Goal: Task Accomplishment & Management: Manage account settings

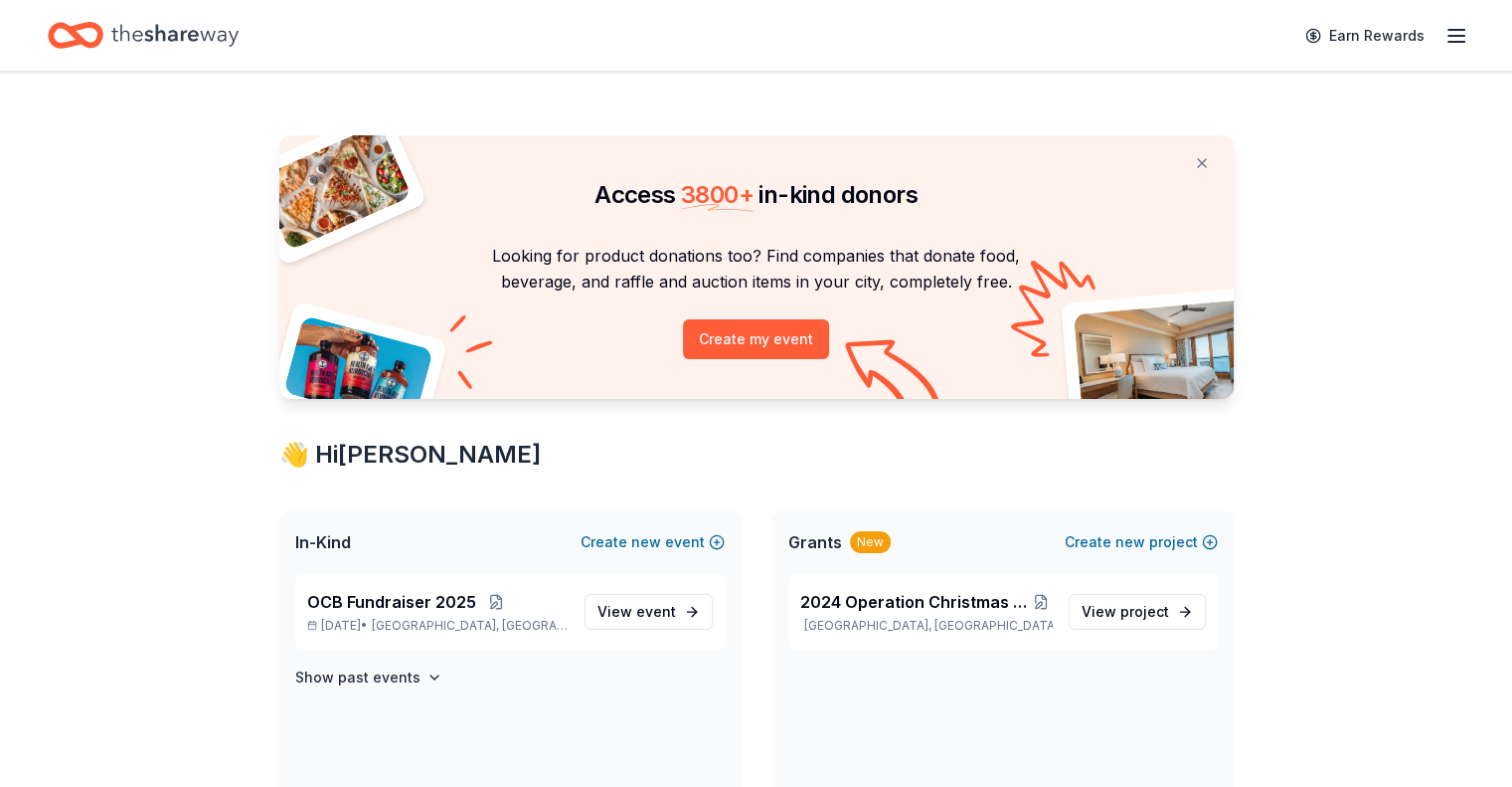
click at [1448, 36] on line "button" at bounding box center [1456, 36] width 16 height 0
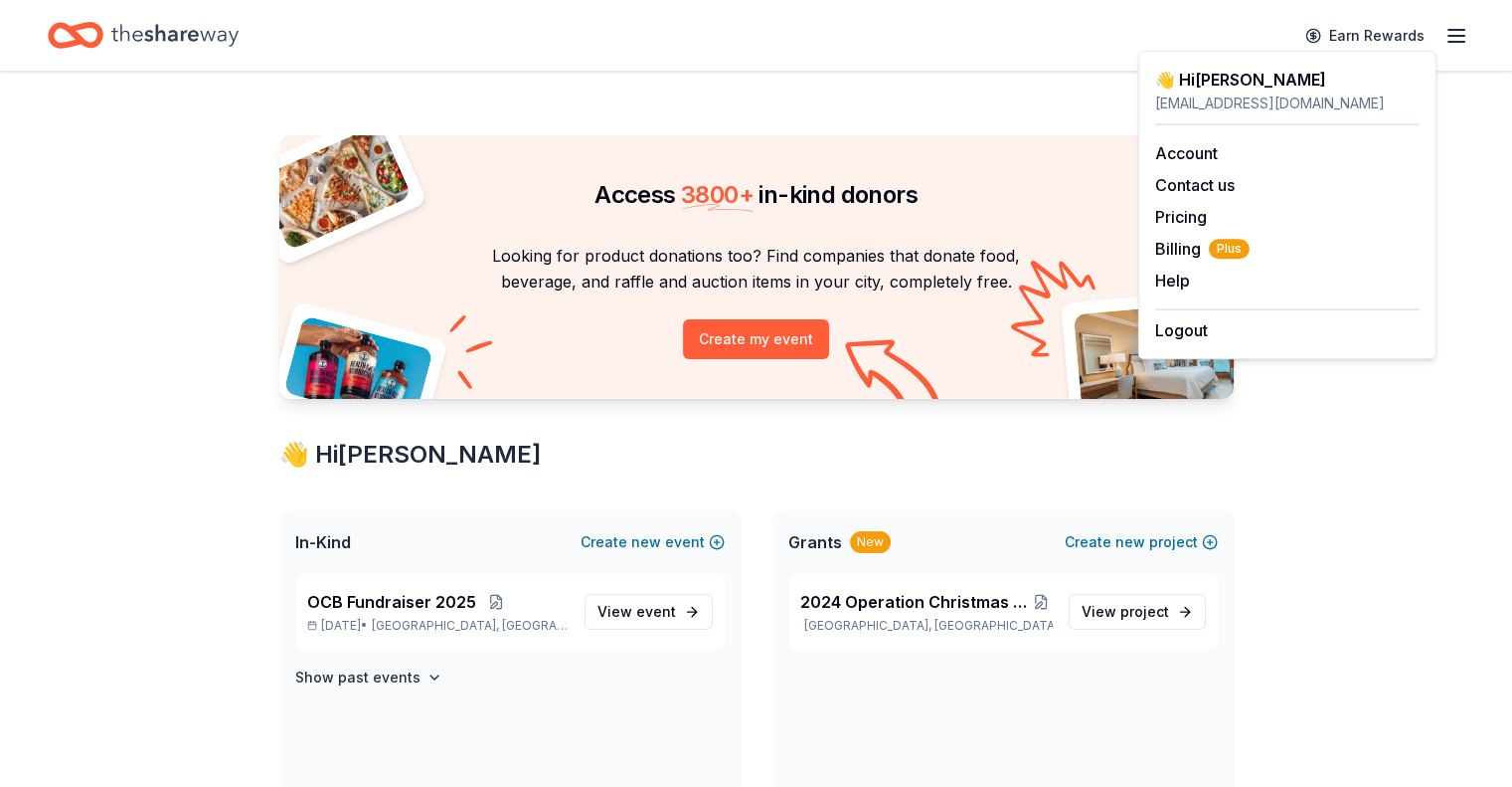
click at [362, 549] on div "In-Kind Create new event" at bounding box center [510, 542] width 462 height 64
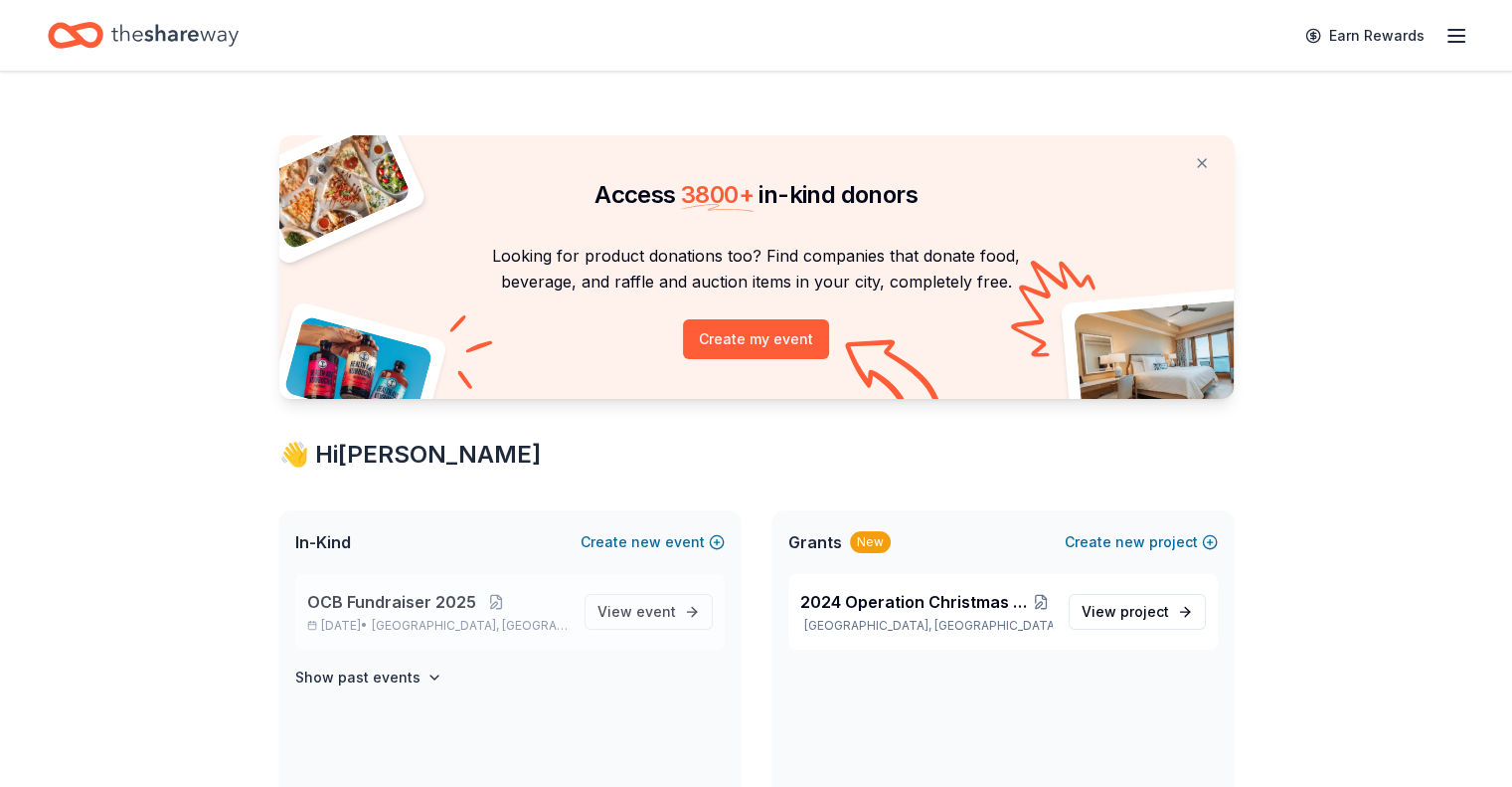
click at [373, 624] on p "[DATE] • [GEOGRAPHIC_DATA], [GEOGRAPHIC_DATA]" at bounding box center [438, 626] width 262 height 16
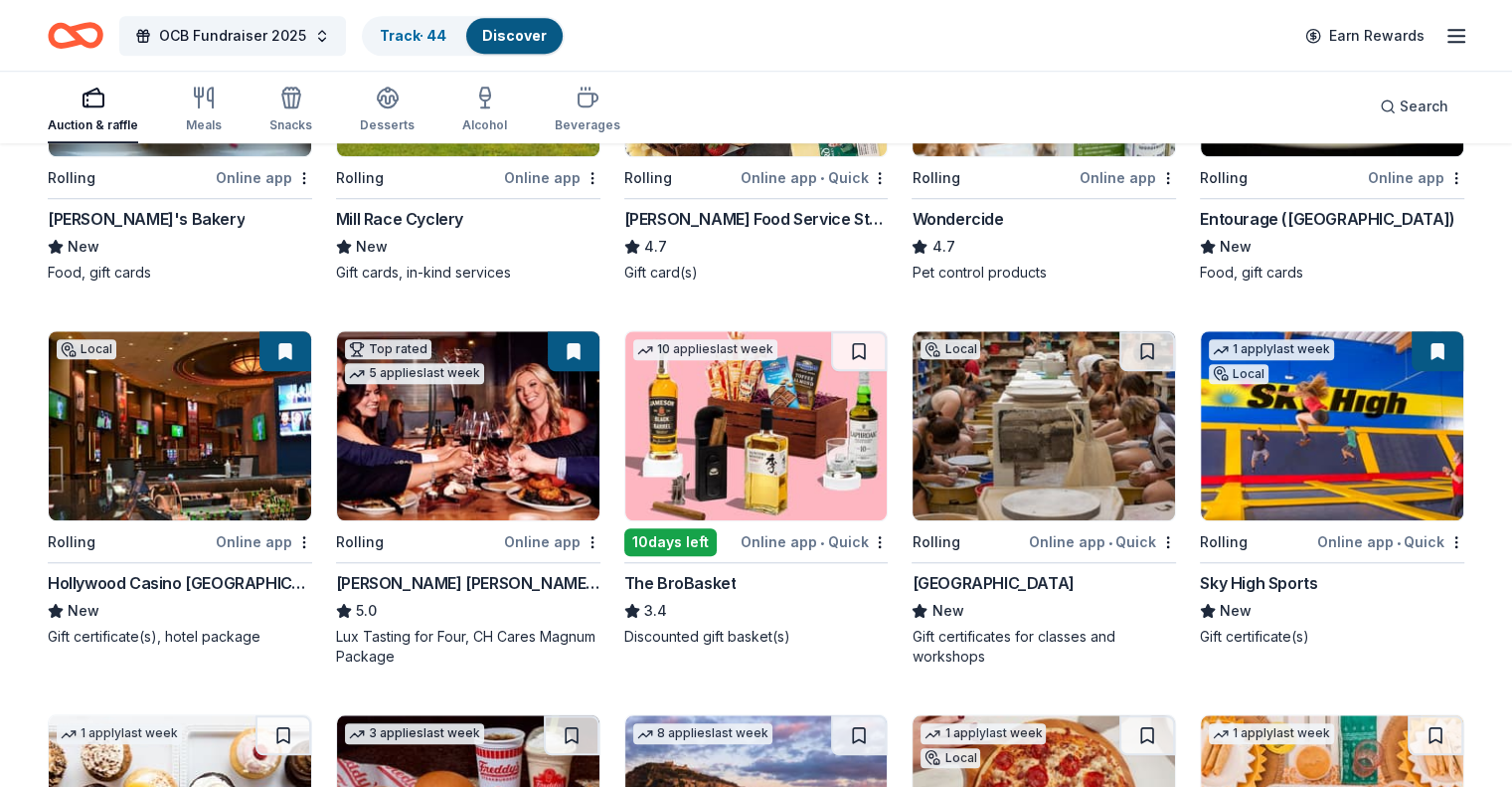
scroll to position [1602, 0]
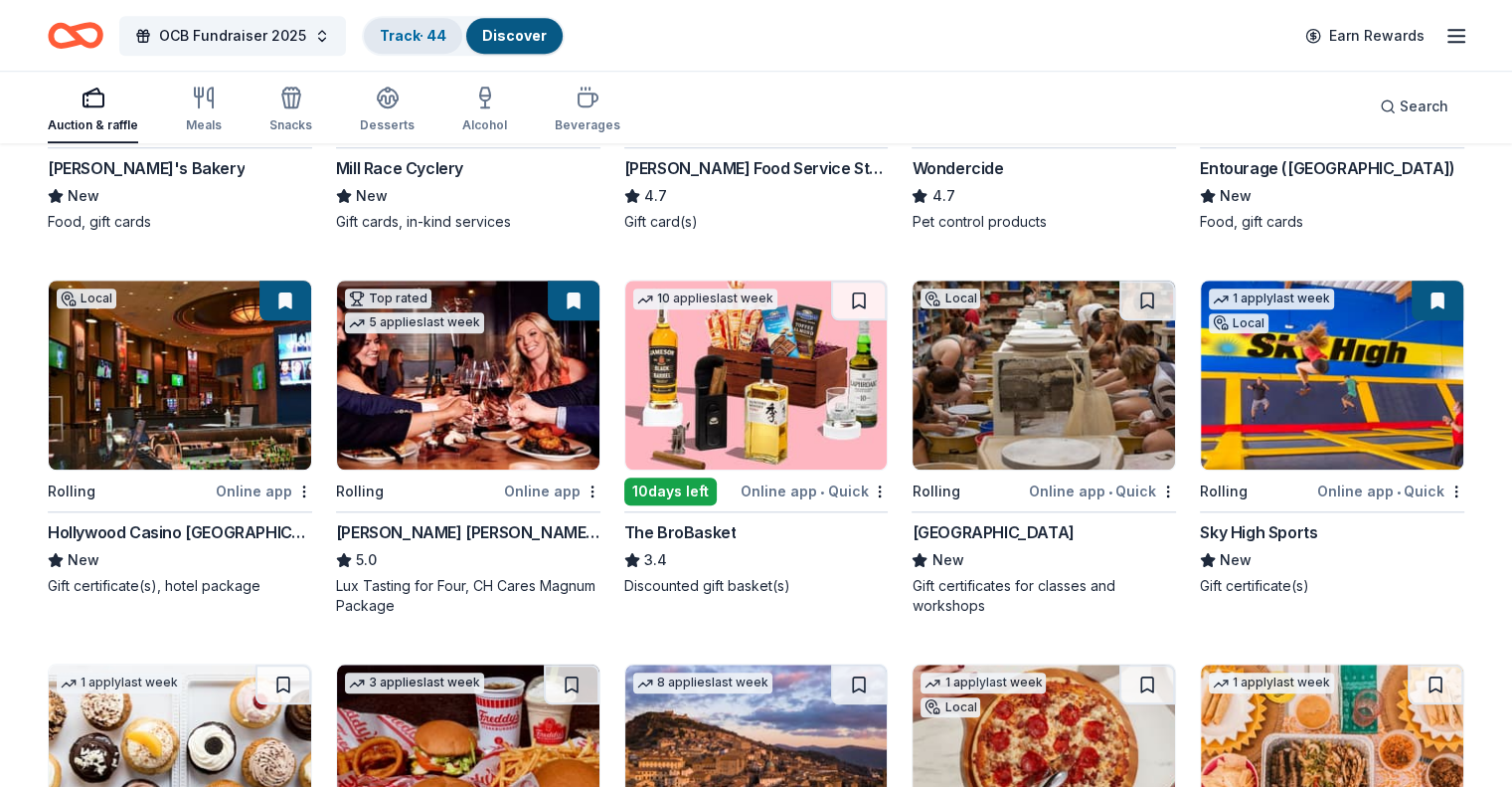
click at [446, 32] on link "Track · 44" at bounding box center [413, 35] width 67 height 17
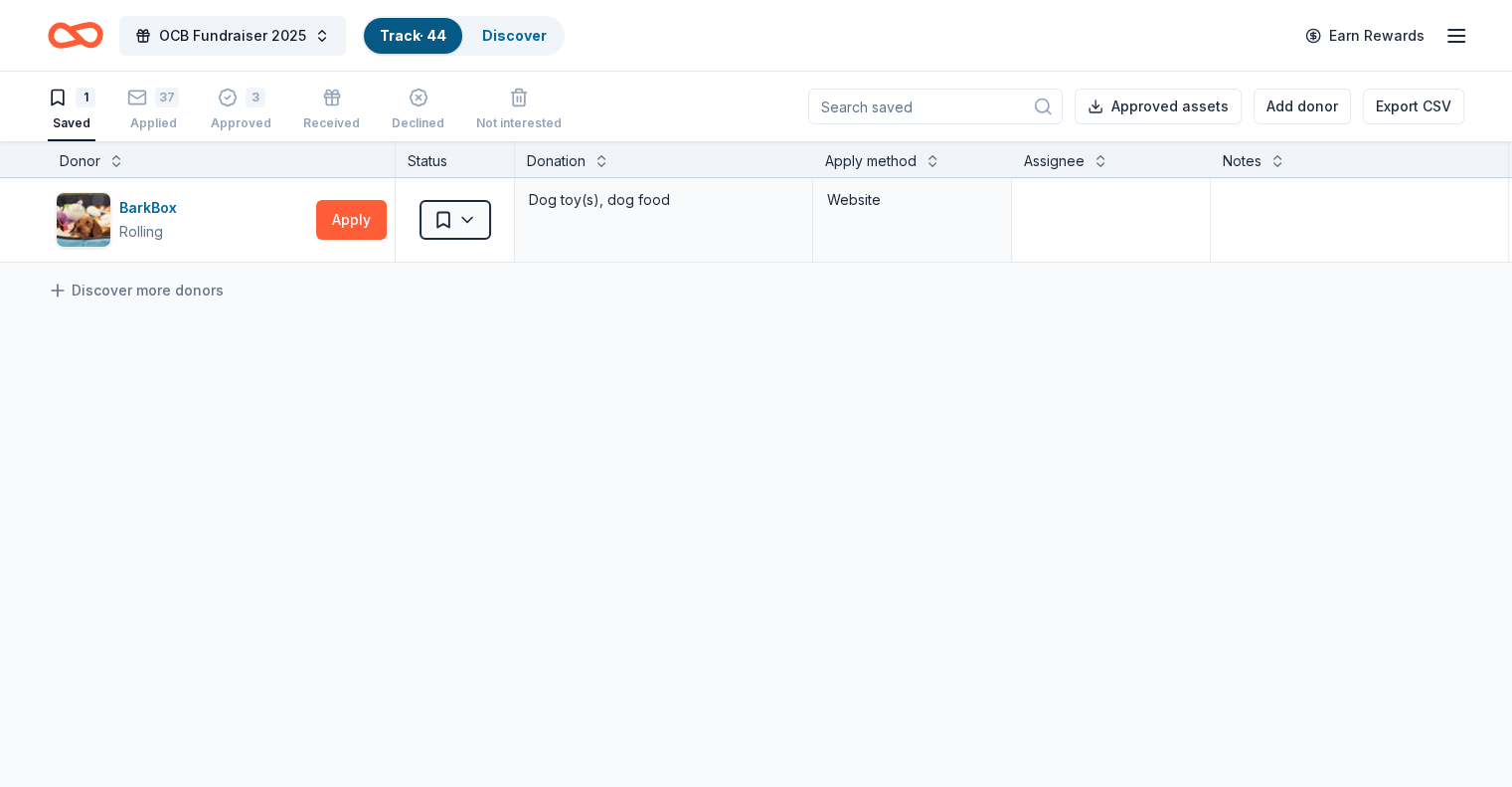
click at [430, 35] on link "Track · 44" at bounding box center [413, 35] width 67 height 17
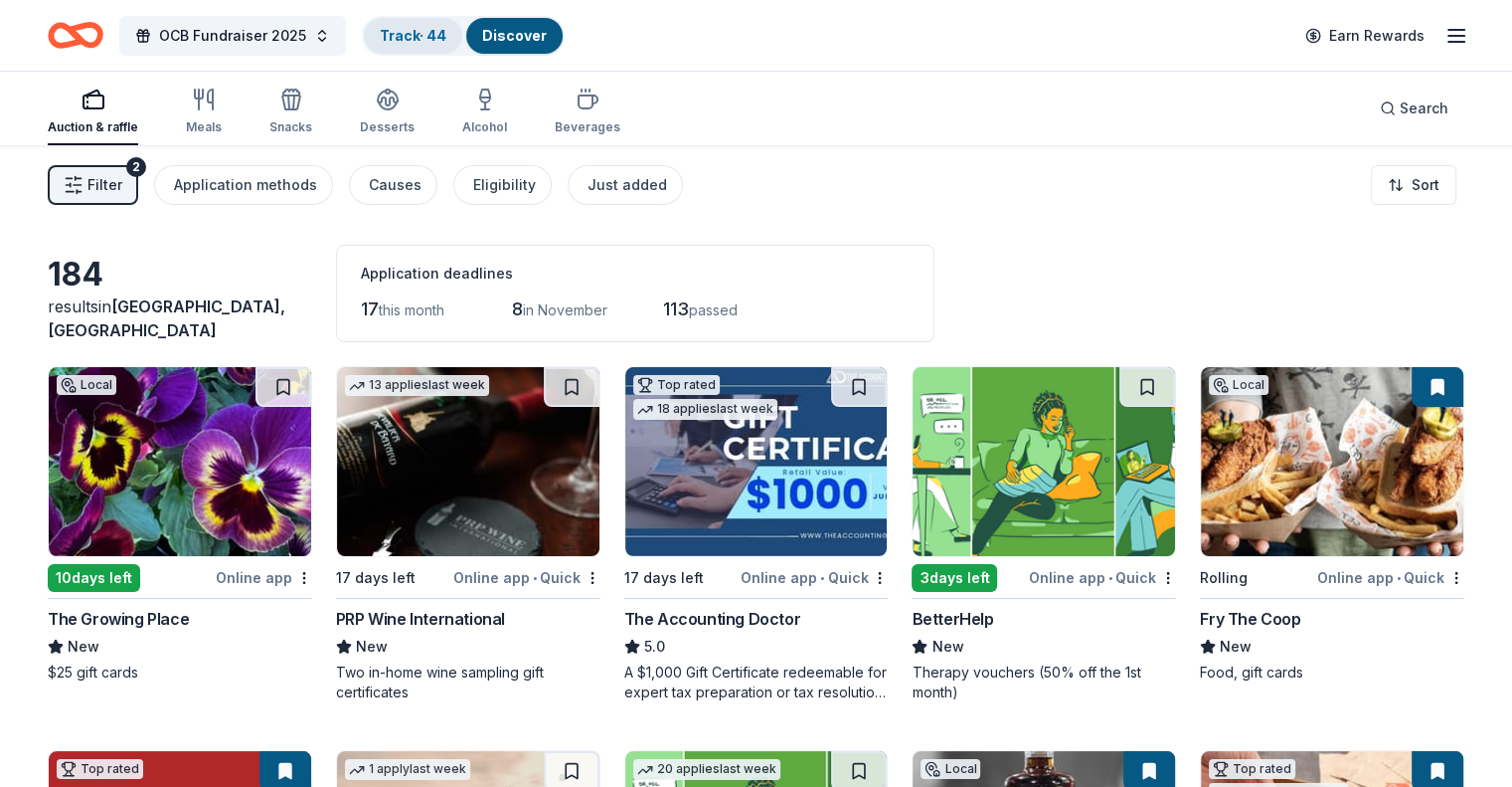
click at [426, 33] on link "Track · 44" at bounding box center [413, 35] width 67 height 17
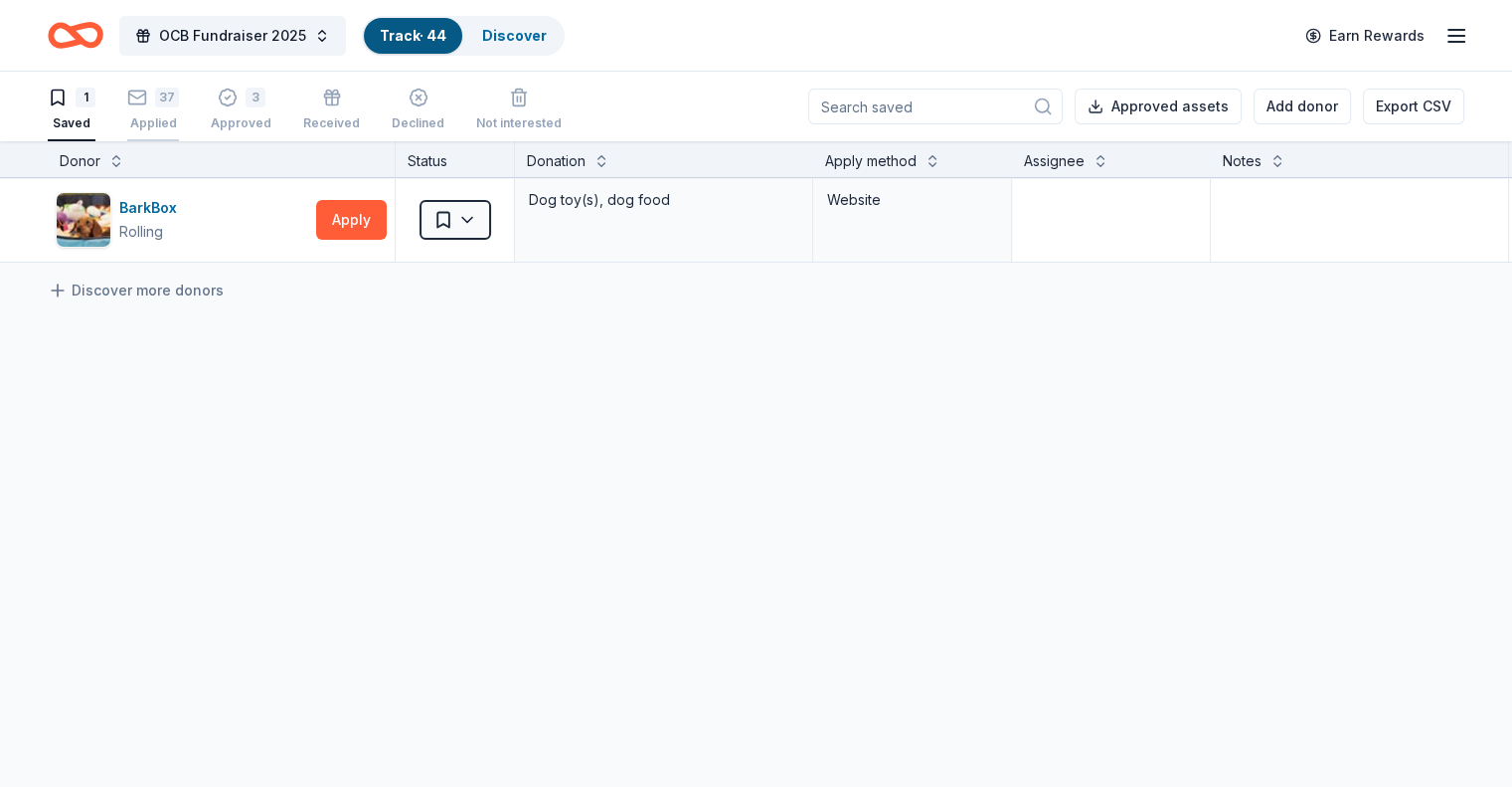
click at [179, 100] on div "37" at bounding box center [153, 98] width 52 height 20
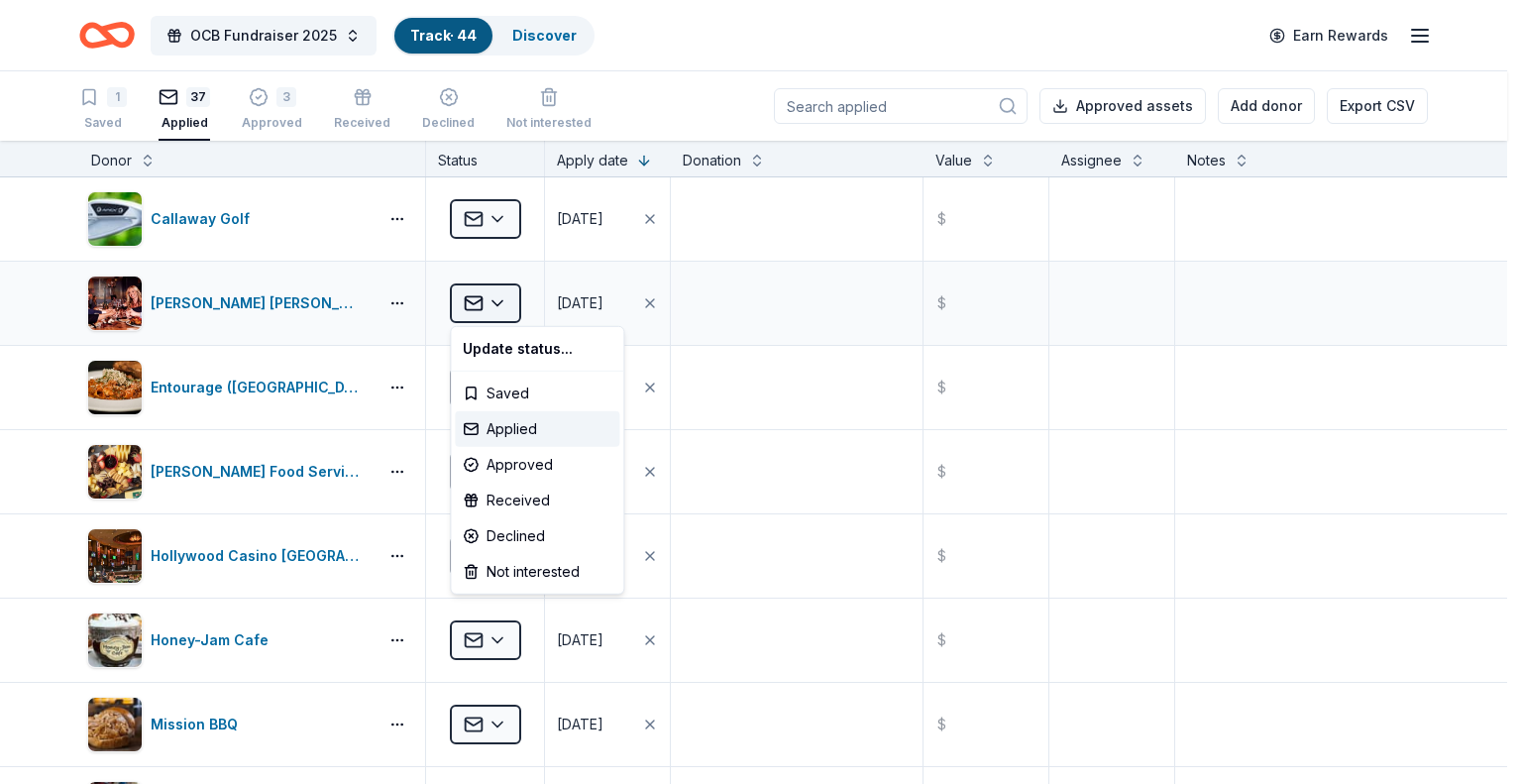
click at [507, 304] on html "OCB Fundraiser 2025 Track · 44 Discover Earn Rewards 1 Saved 37 Applied 3 Appro…" at bounding box center [761, 392] width 1522 height 784
click at [525, 465] on div "Approved" at bounding box center [537, 465] width 165 height 36
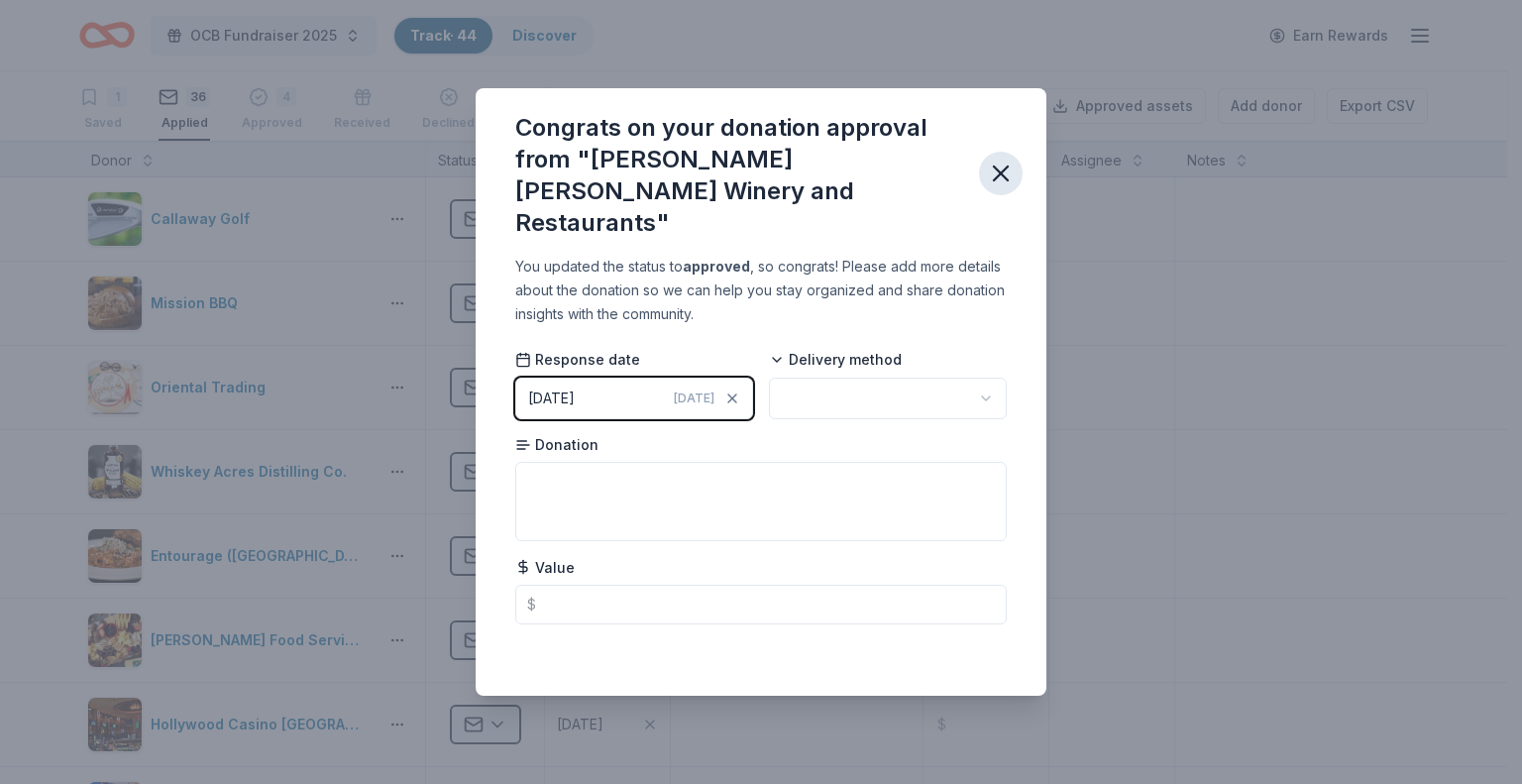
click at [995, 175] on icon "button" at bounding box center [1000, 173] width 28 height 28
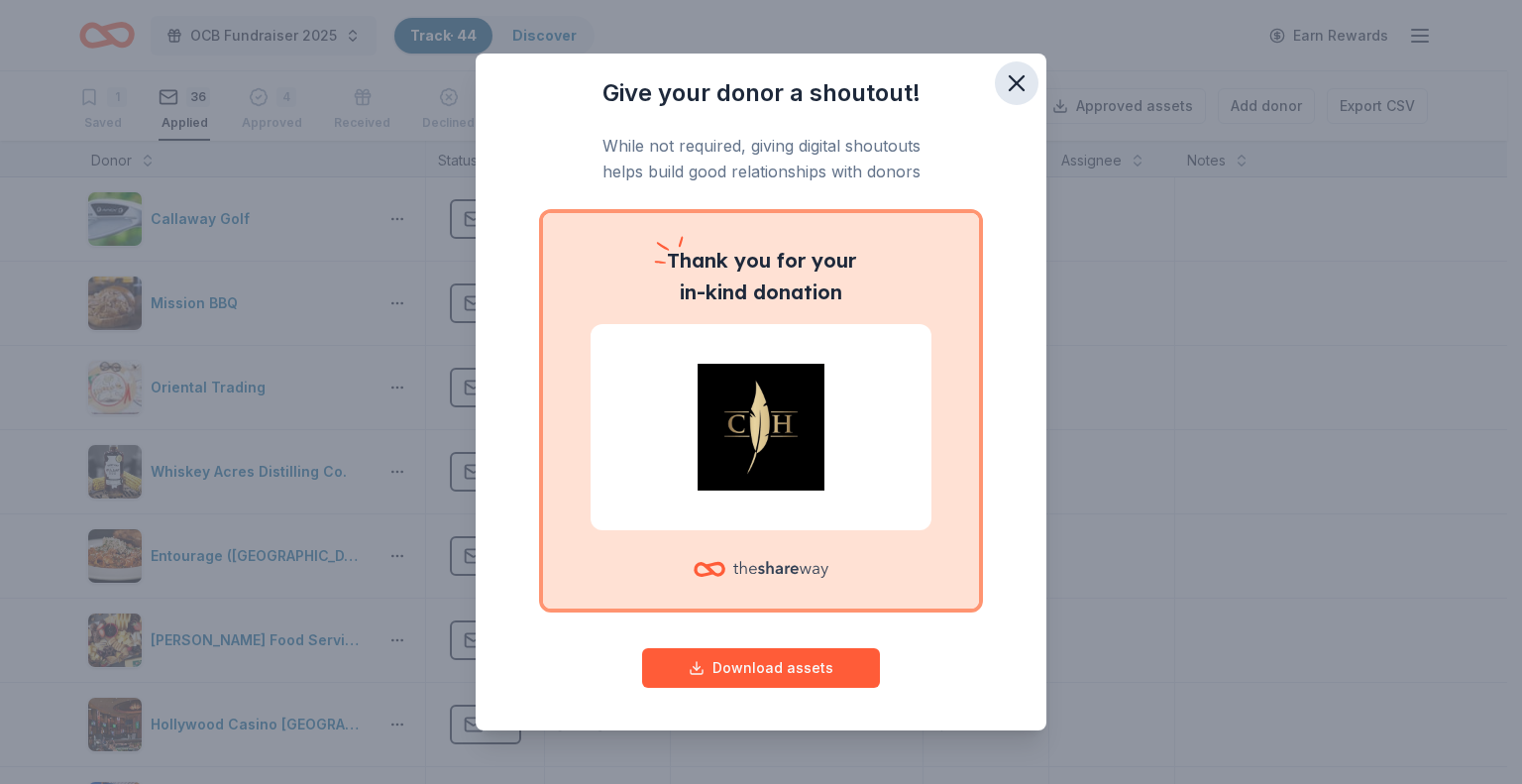
click at [1006, 80] on icon "button" at bounding box center [1016, 83] width 28 height 28
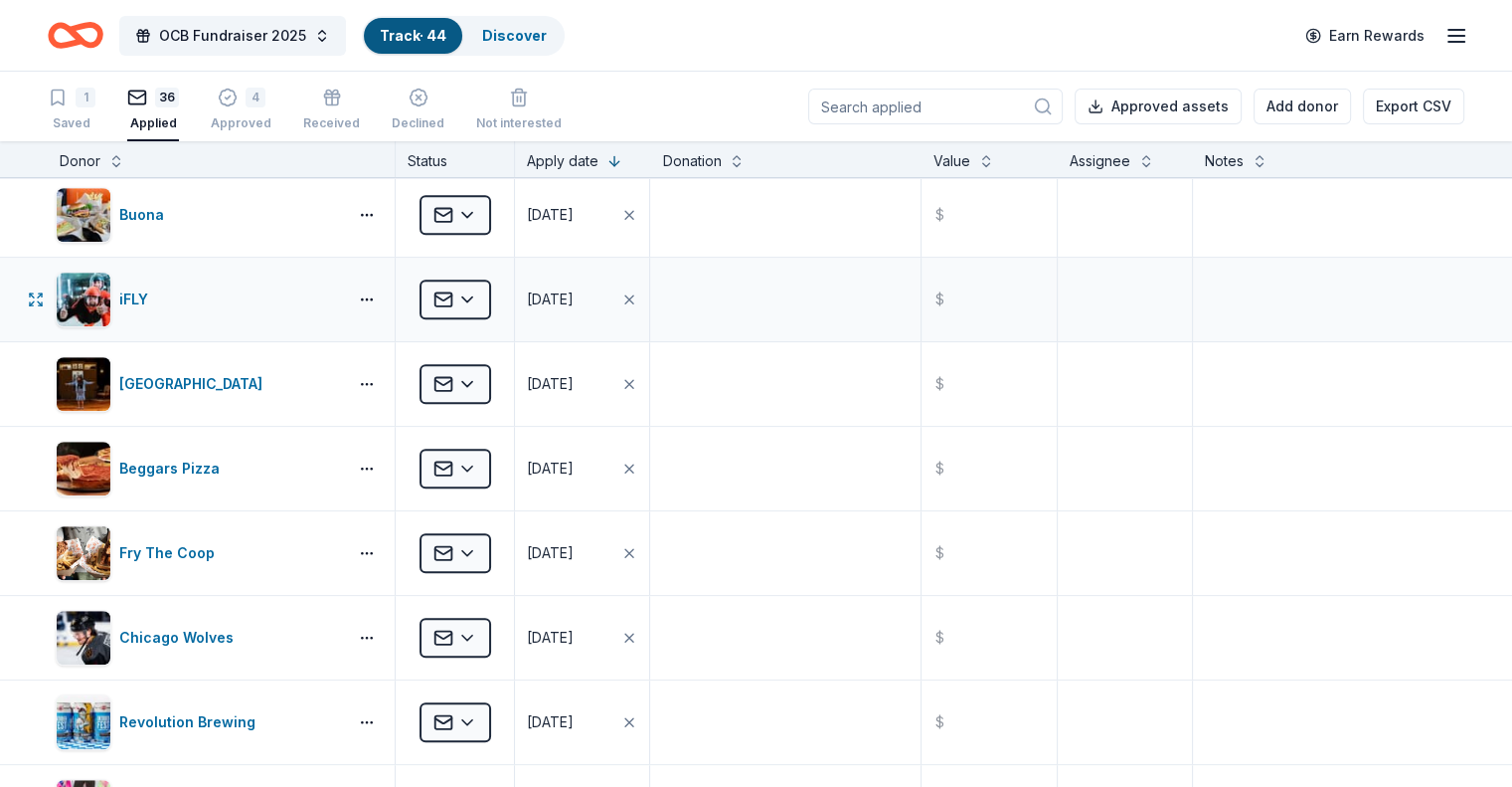
scroll to position [1392, 0]
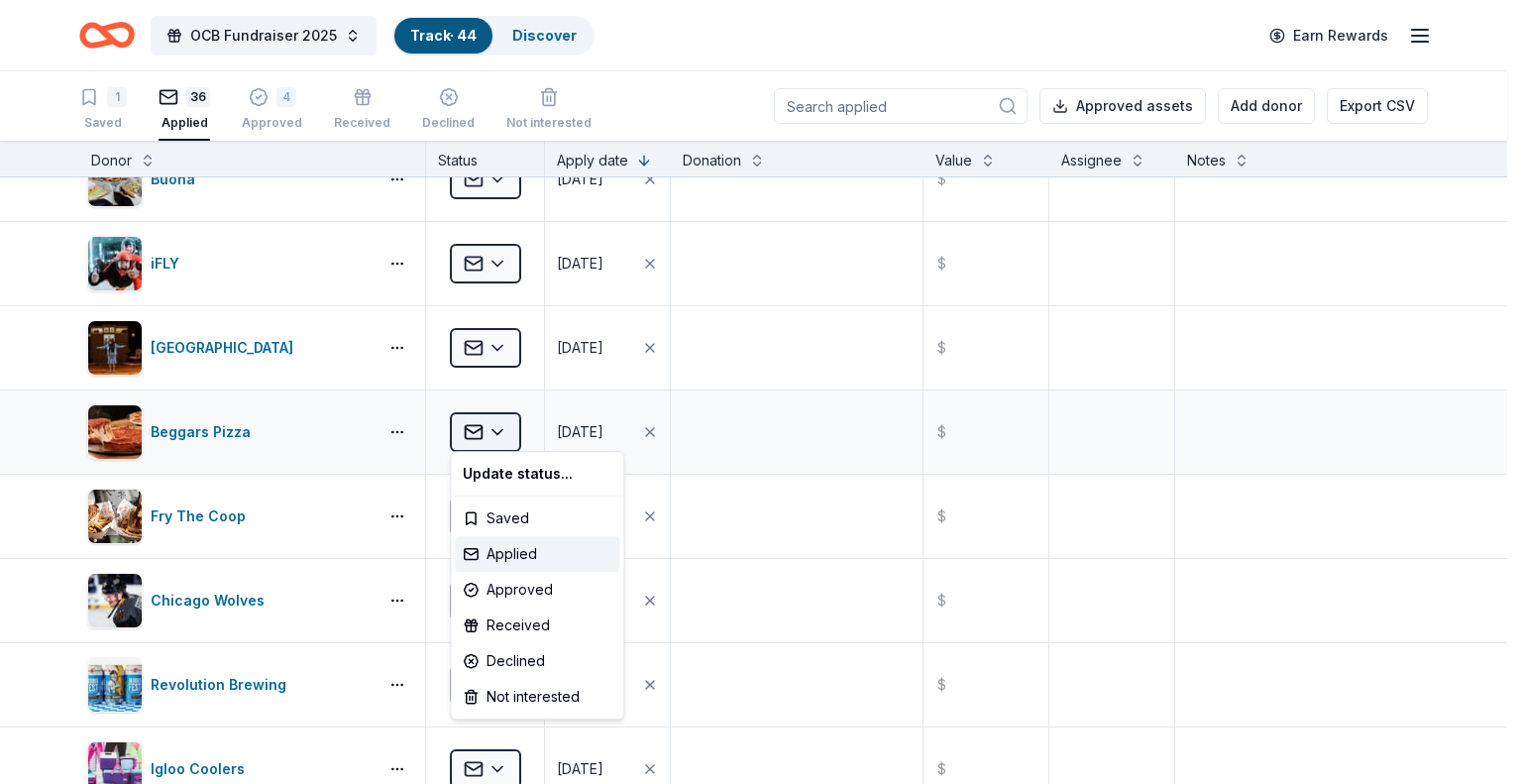
click at [500, 426] on html "OCB Fundraiser 2025 Track · 44 Discover Earn Rewards 1 Saved 36 Applied 4 Appro…" at bounding box center [761, 392] width 1522 height 784
click at [529, 591] on div "Approved" at bounding box center [537, 590] width 165 height 36
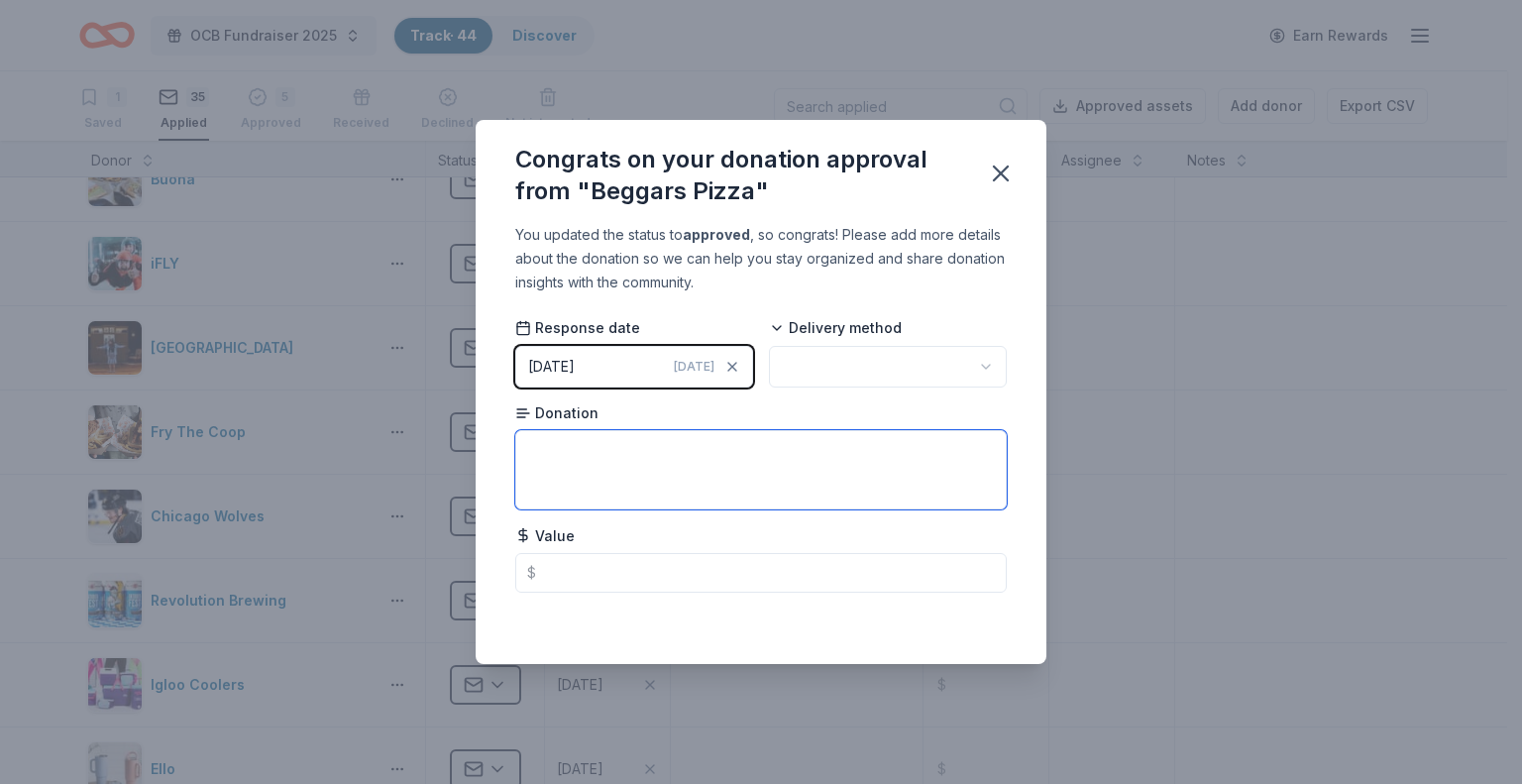
click at [570, 461] on textarea at bounding box center [761, 470] width 492 height 79
click at [1007, 172] on icon "button" at bounding box center [1000, 173] width 28 height 28
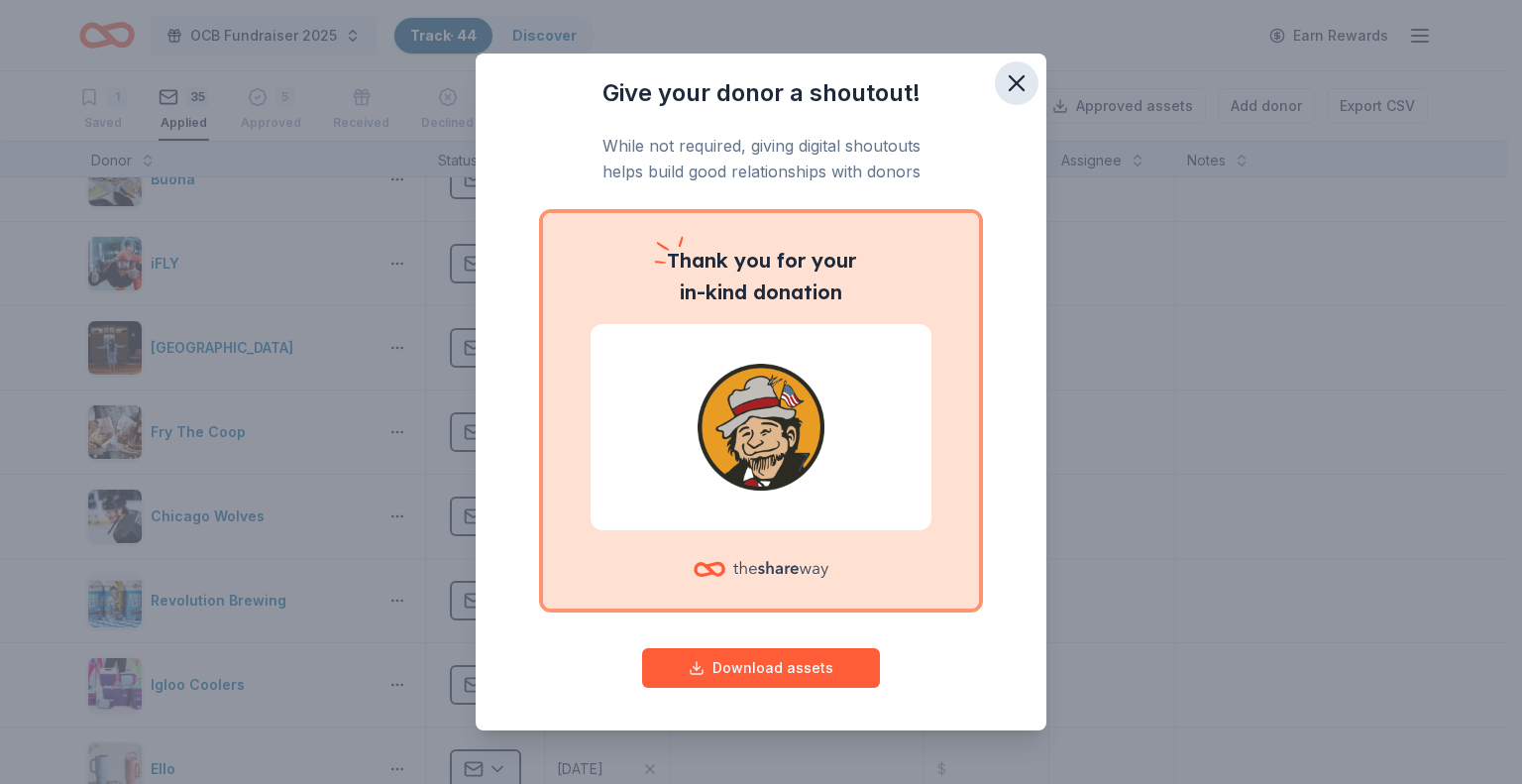
click at [1010, 83] on icon "button" at bounding box center [1016, 83] width 28 height 28
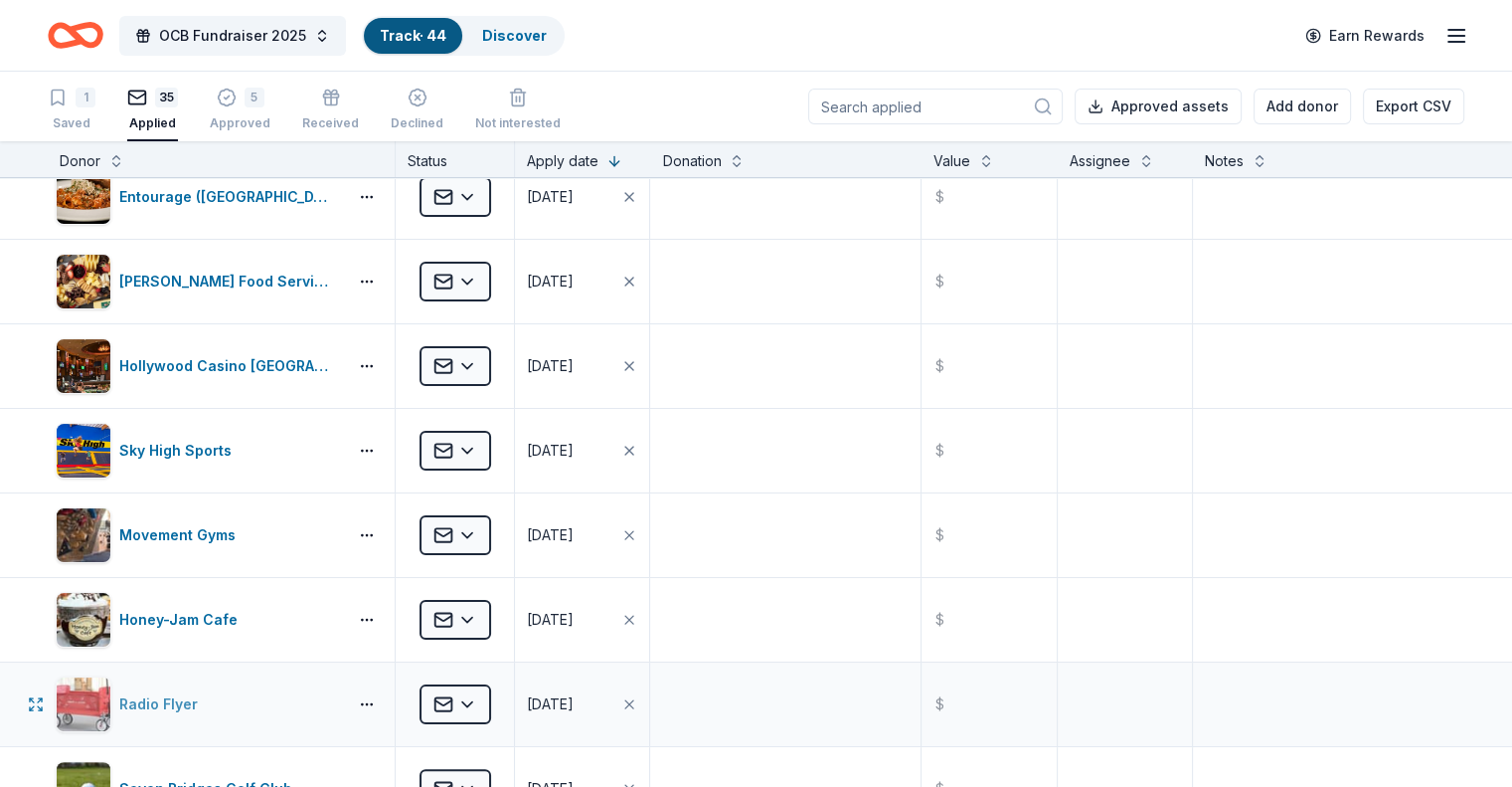
scroll to position [0, 0]
